Goal: Information Seeking & Learning: Learn about a topic

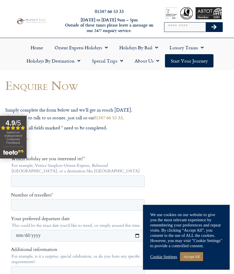
click at [136, 48] on link "Holidays by Rail" at bounding box center [138, 47] width 50 height 13
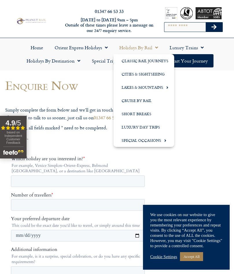
click at [151, 89] on link "Lakes & Mountains" at bounding box center [143, 87] width 61 height 13
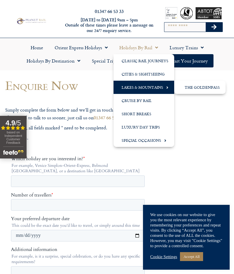
click at [206, 86] on link "The GoldenPass" at bounding box center [199, 87] width 51 height 13
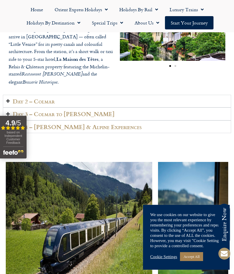
scroll to position [975, 0]
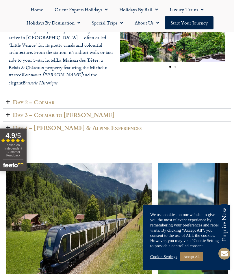
click at [13, 99] on h2 "Day 2 – Colmar" at bounding box center [34, 102] width 42 height 7
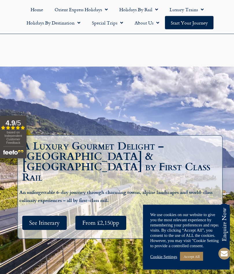
scroll to position [0, 0]
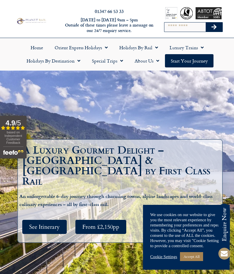
click at [149, 48] on link "Holidays by Rail" at bounding box center [138, 47] width 50 height 13
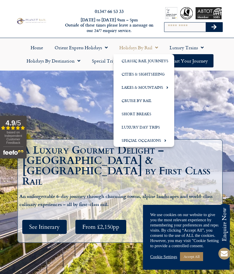
click at [137, 102] on link "Cruise by Rail" at bounding box center [143, 100] width 61 height 13
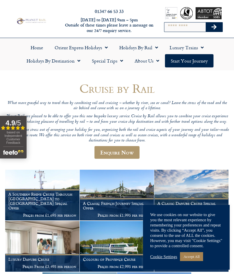
click at [54, 62] on link "Holidays by Destination" at bounding box center [53, 60] width 65 height 13
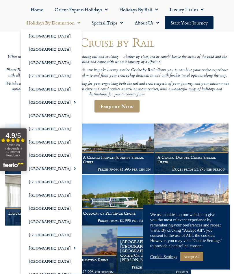
scroll to position [46, 0]
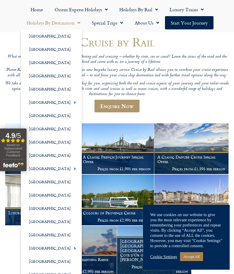
click at [40, 154] on link "[GEOGRAPHIC_DATA]" at bounding box center [51, 155] width 61 height 13
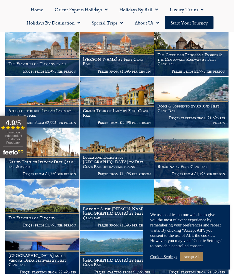
scroll to position [310, 0]
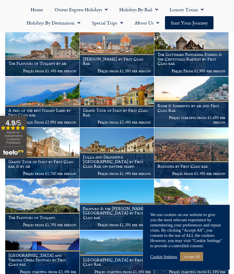
click at [117, 108] on h1 "Grand Tour of Italy by First Class Rail" at bounding box center [117, 112] width 68 height 9
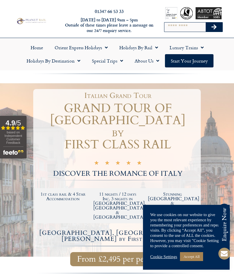
click at [68, 63] on link "Holidays by Destination" at bounding box center [53, 60] width 65 height 13
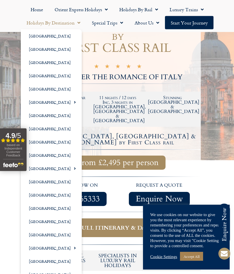
scroll to position [97, 0]
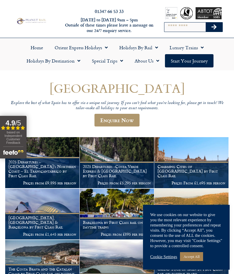
click at [56, 61] on link "Holidays by Destination" at bounding box center [53, 60] width 65 height 13
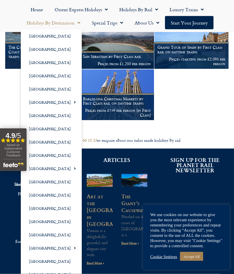
scroll to position [223, 0]
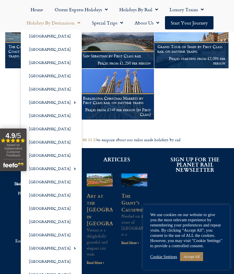
click at [40, 157] on link "[GEOGRAPHIC_DATA]" at bounding box center [51, 155] width 61 height 13
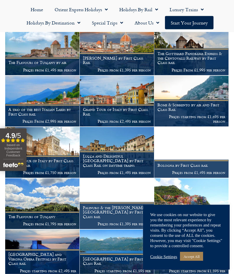
scroll to position [311, 0]
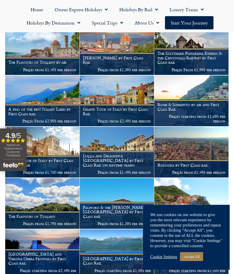
click at [29, 107] on h1 "A trio of the best Italian Lakes by First Class rail" at bounding box center [42, 111] width 68 height 9
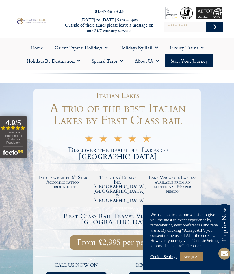
click at [61, 61] on link "Holidays by Destination" at bounding box center [53, 60] width 65 height 13
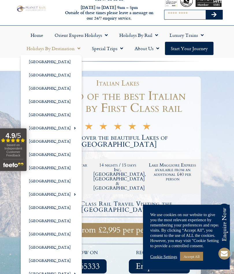
click at [71, 127] on span "Menu" at bounding box center [73, 129] width 5 height 10
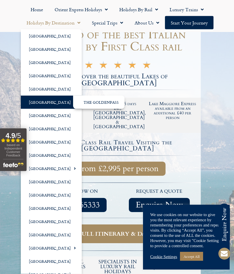
scroll to position [74, 0]
click at [43, 117] on link "[GEOGRAPHIC_DATA]" at bounding box center [51, 115] width 61 height 13
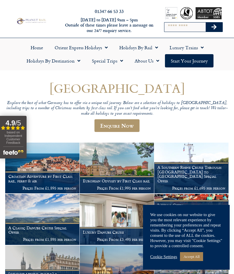
click at [53, 61] on link "Holidays by Destination" at bounding box center [53, 60] width 65 height 13
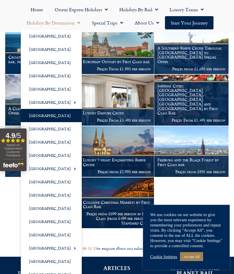
scroll to position [120, 0]
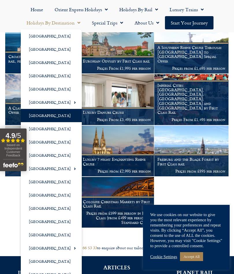
click at [43, 221] on link "[GEOGRAPHIC_DATA]" at bounding box center [51, 221] width 61 height 13
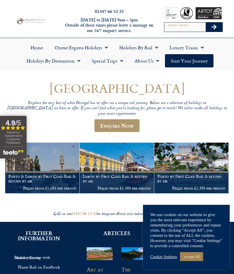
click at [62, 62] on link "Holidays by Destination" at bounding box center [53, 60] width 65 height 13
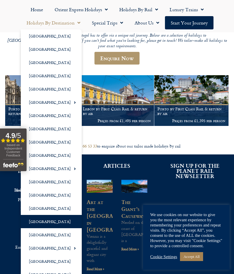
scroll to position [65, 0]
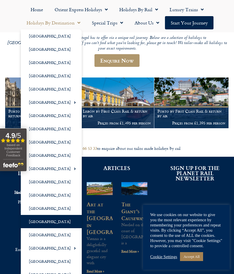
click at [42, 75] on link "[GEOGRAPHIC_DATA]" at bounding box center [51, 75] width 61 height 13
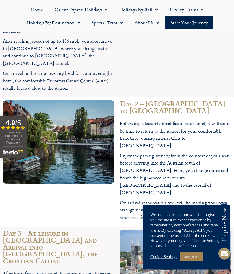
scroll to position [736, 0]
